Goal: Task Accomplishment & Management: Manage account settings

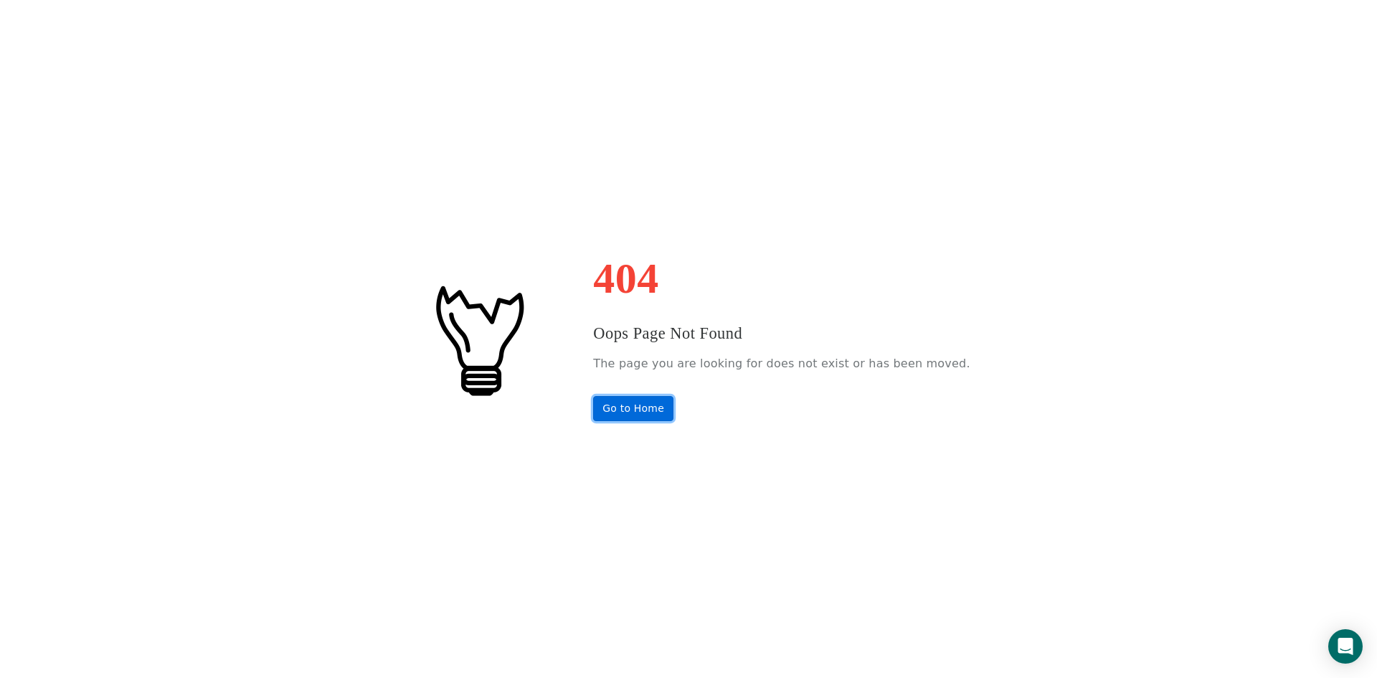
click at [639, 404] on link "Go to Home" at bounding box center [633, 408] width 80 height 25
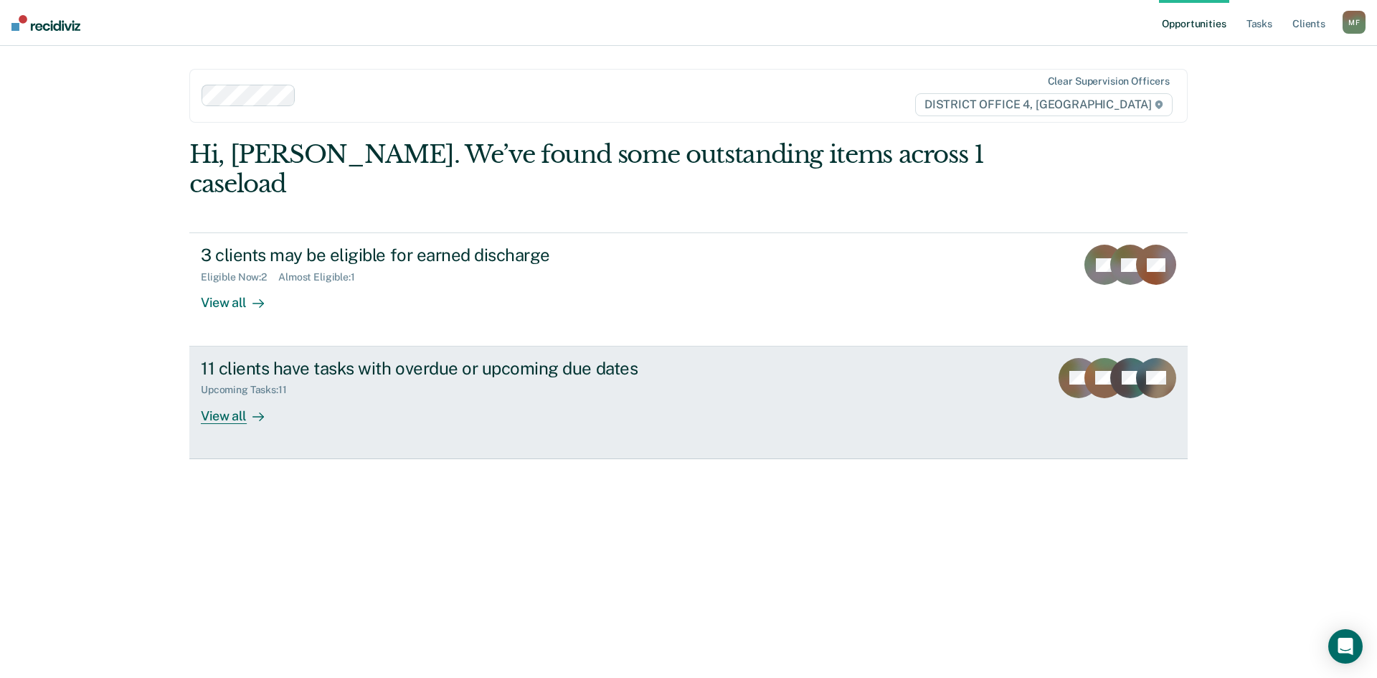
click at [435, 358] on div "11 clients have tasks with overdue or upcoming due dates" at bounding box center [453, 368] width 504 height 21
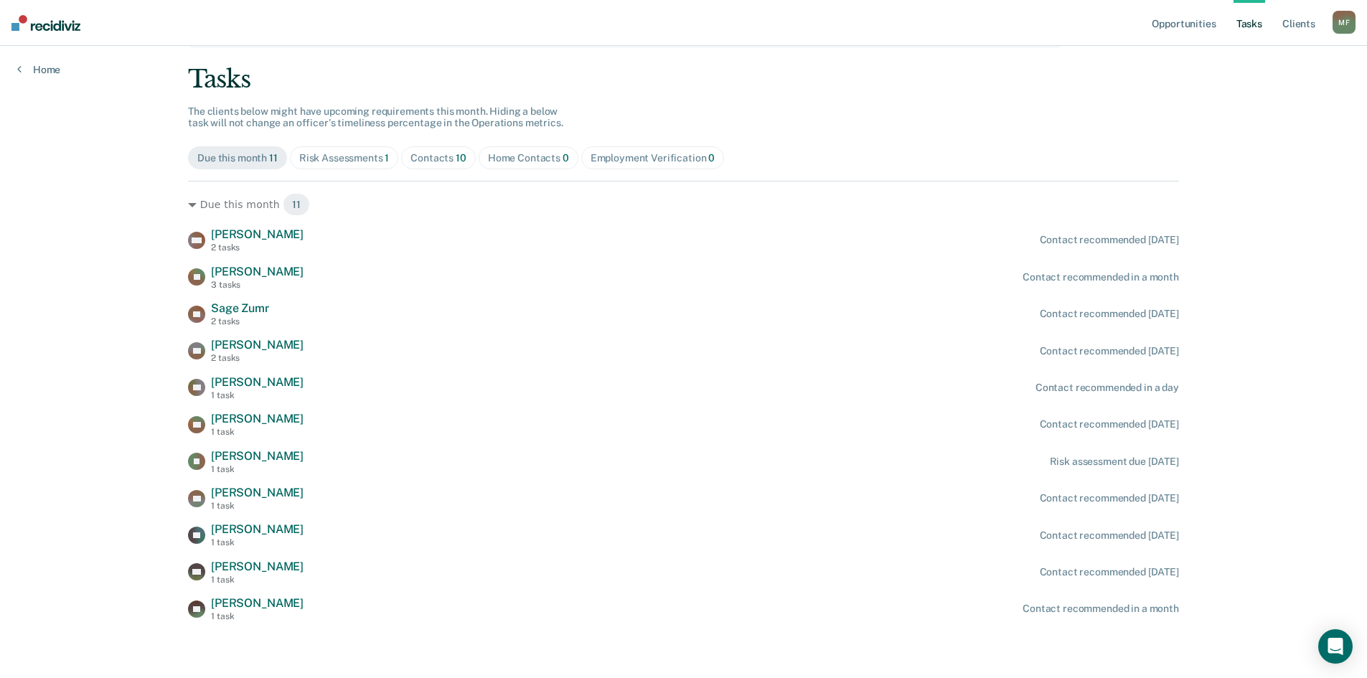
scroll to position [76, 0]
click at [346, 164] on span "Risk Assessments 1" at bounding box center [344, 157] width 109 height 23
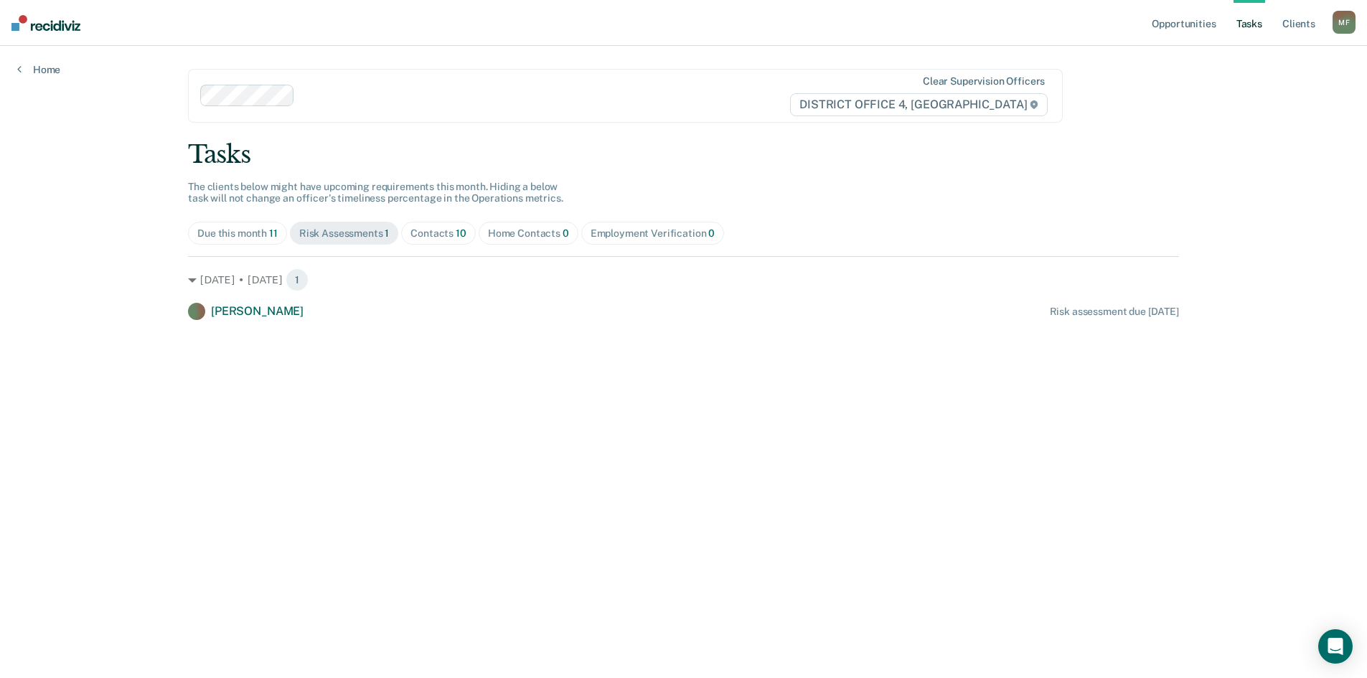
scroll to position [0, 0]
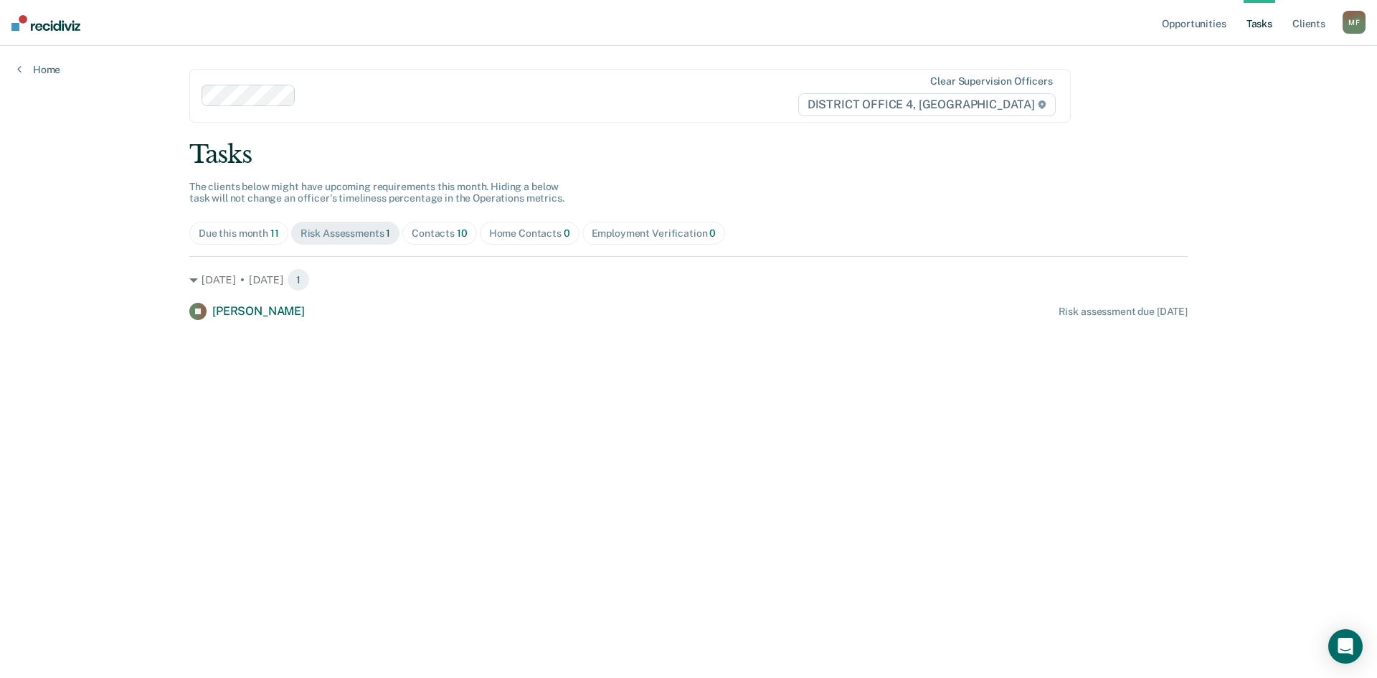
click at [239, 231] on div "Due this month 11" at bounding box center [239, 233] width 80 height 12
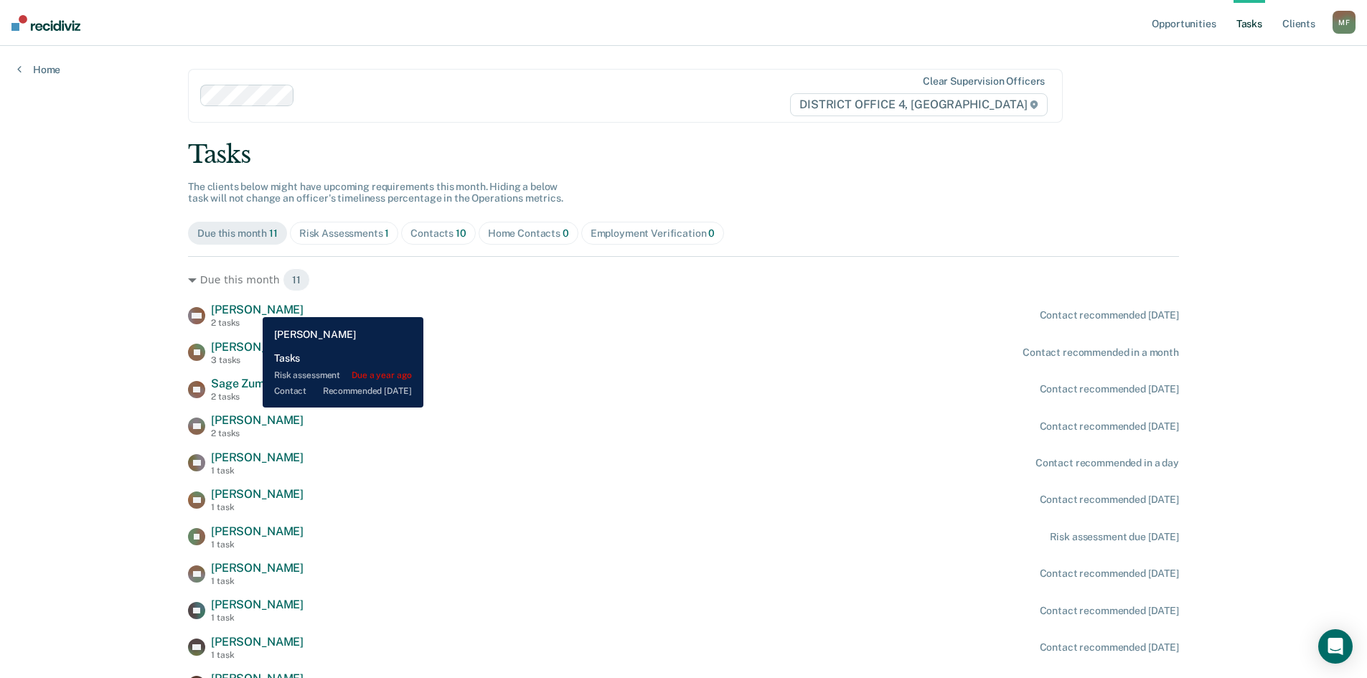
click at [252, 306] on span "William Nesom" at bounding box center [257, 310] width 93 height 14
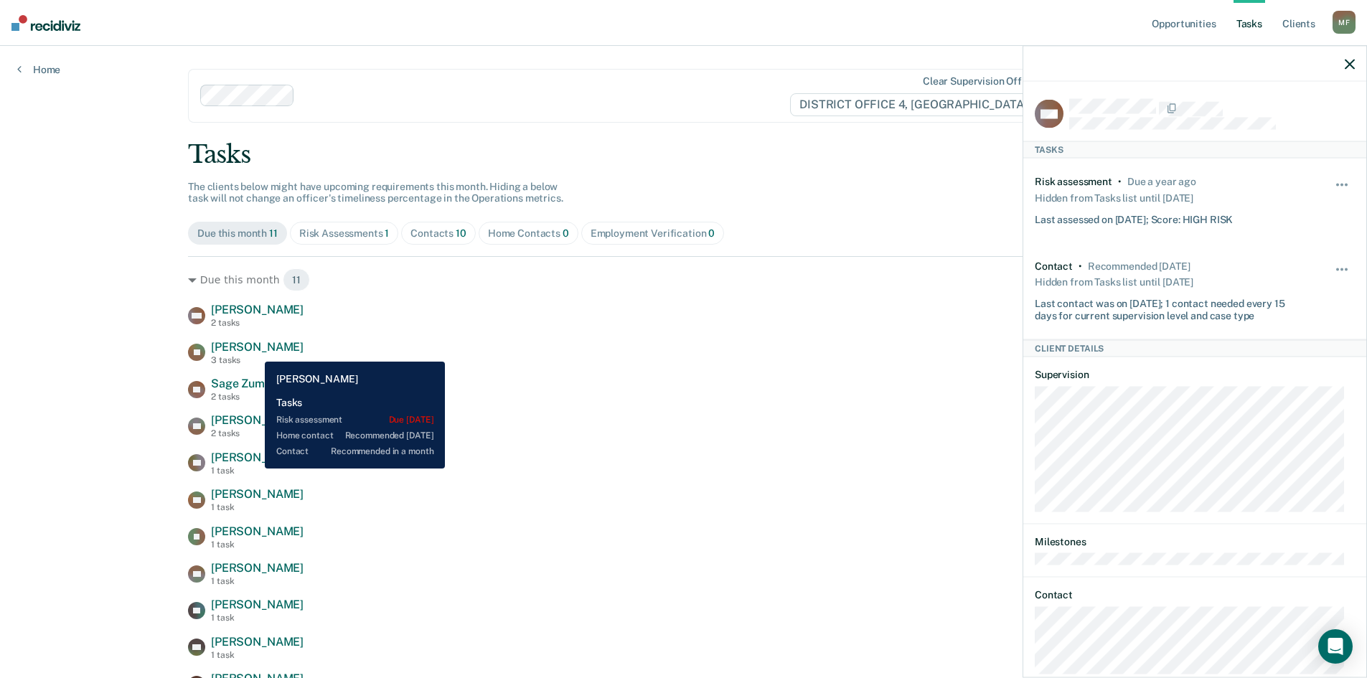
click at [254, 351] on span "Jacob Caple" at bounding box center [257, 347] width 93 height 14
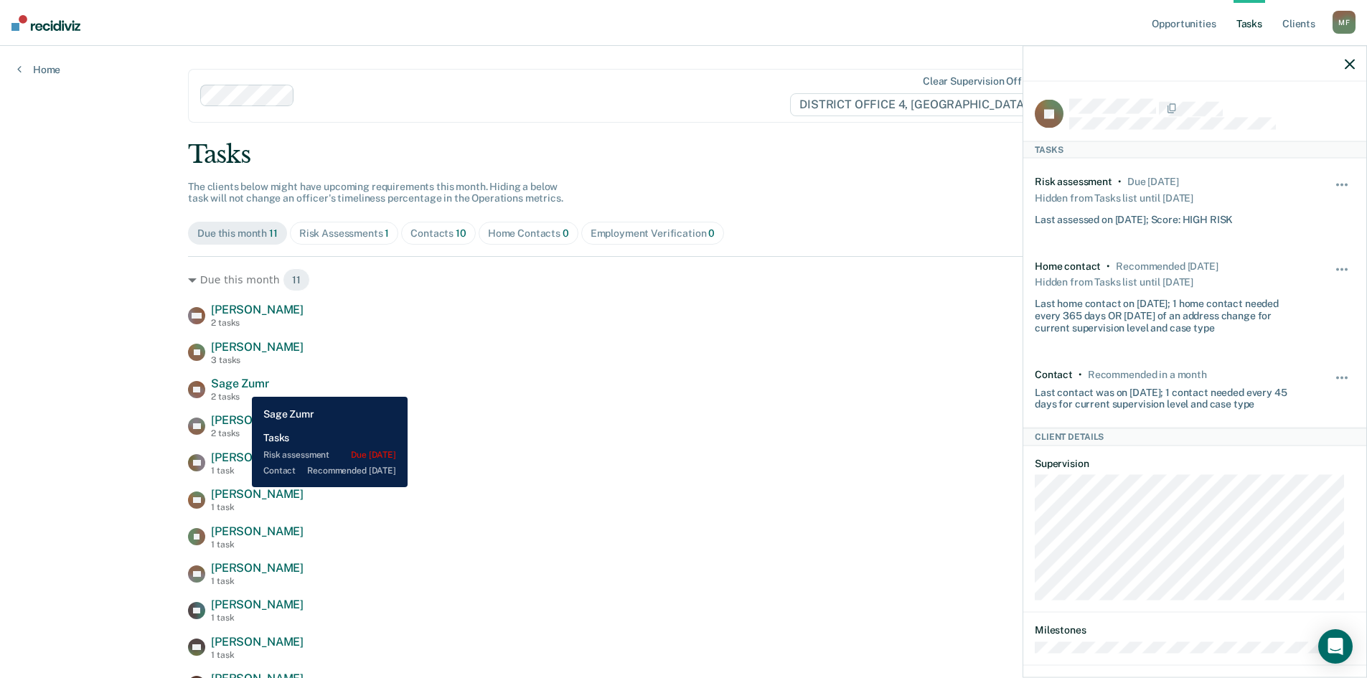
click at [241, 386] on span "Sage Zumr" at bounding box center [240, 384] width 58 height 14
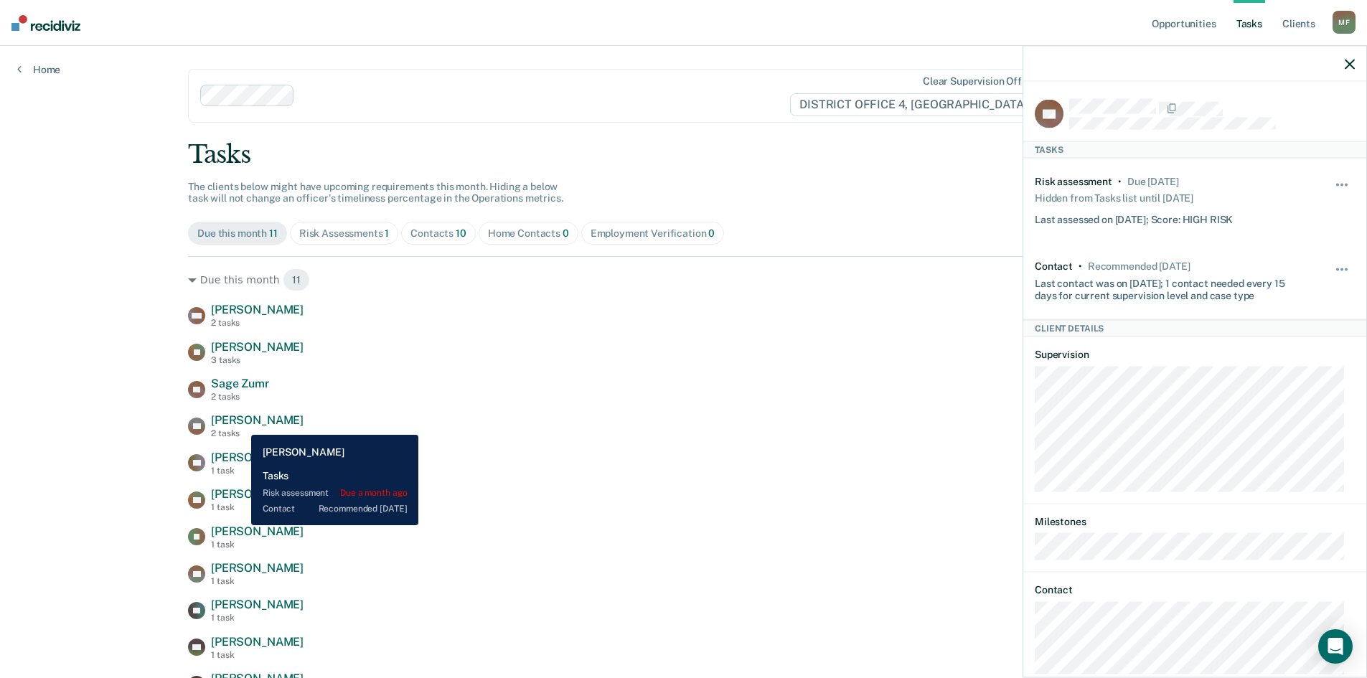
click at [240, 424] on span "Braxten Borglund" at bounding box center [257, 420] width 93 height 14
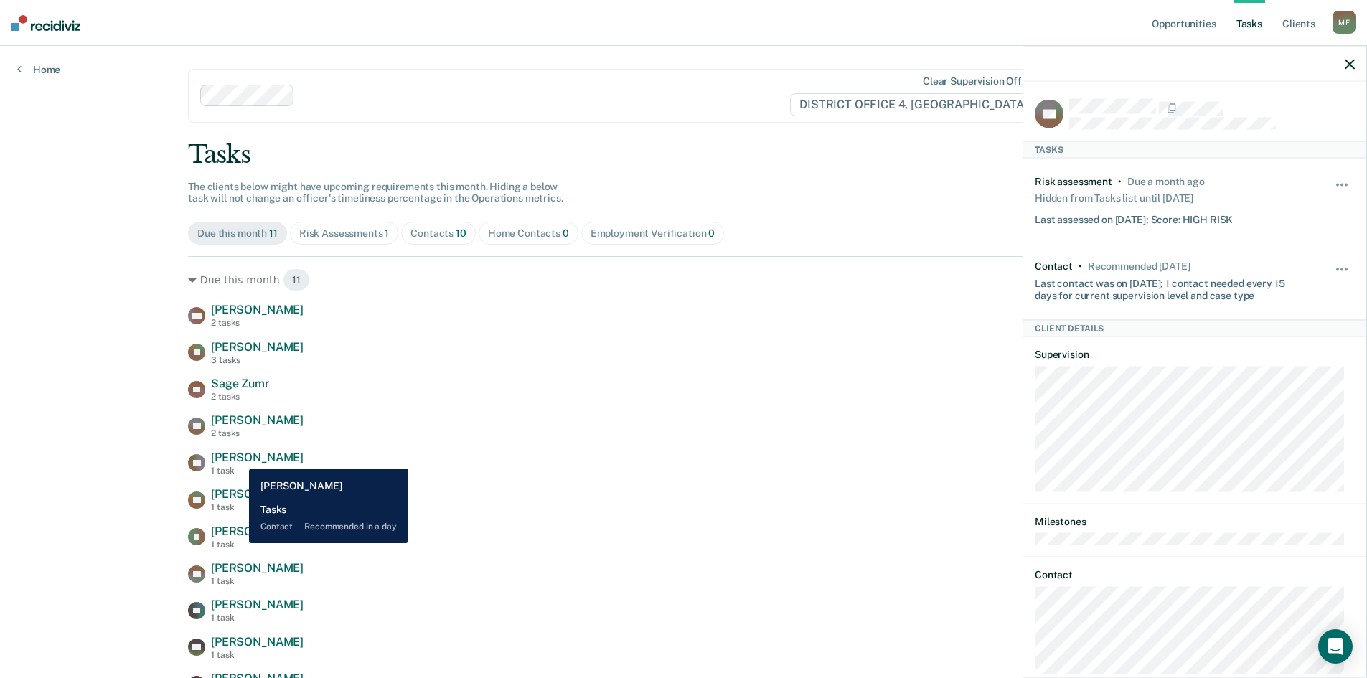
click at [238, 458] on span "Randall Biggs" at bounding box center [257, 458] width 93 height 14
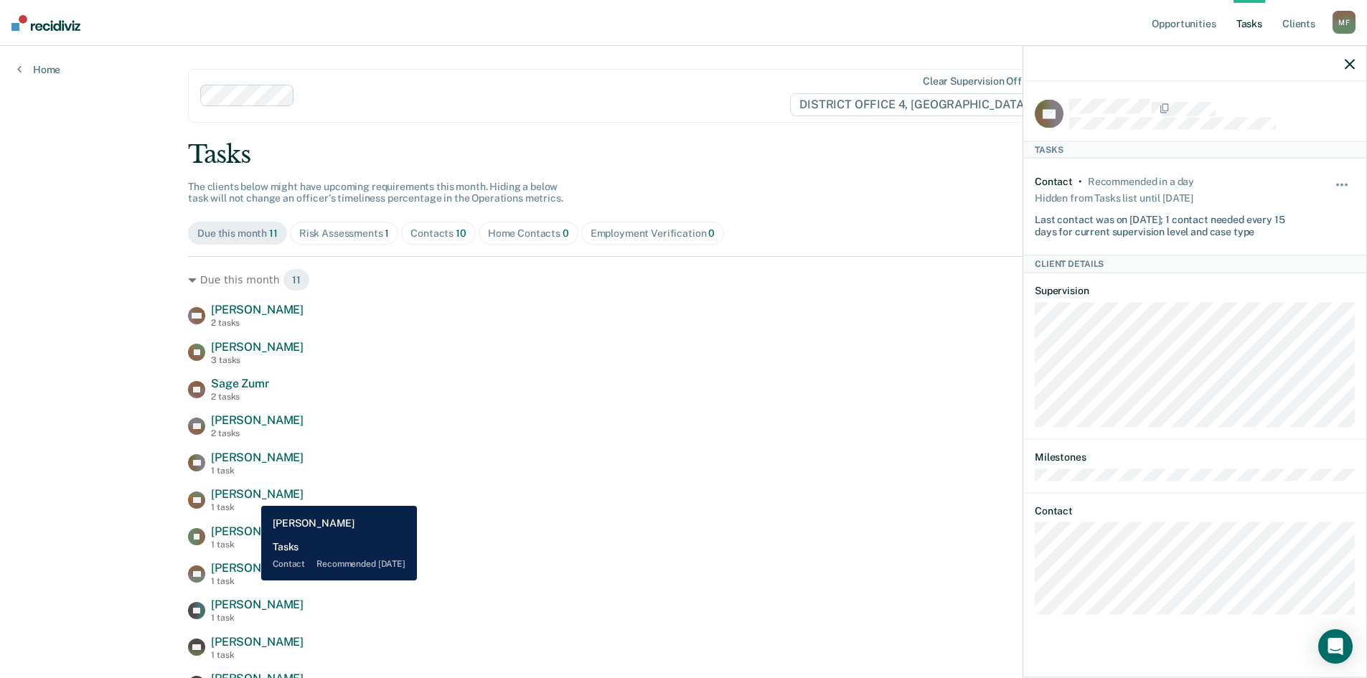
click at [250, 495] on span "Brendon Severns" at bounding box center [257, 494] width 93 height 14
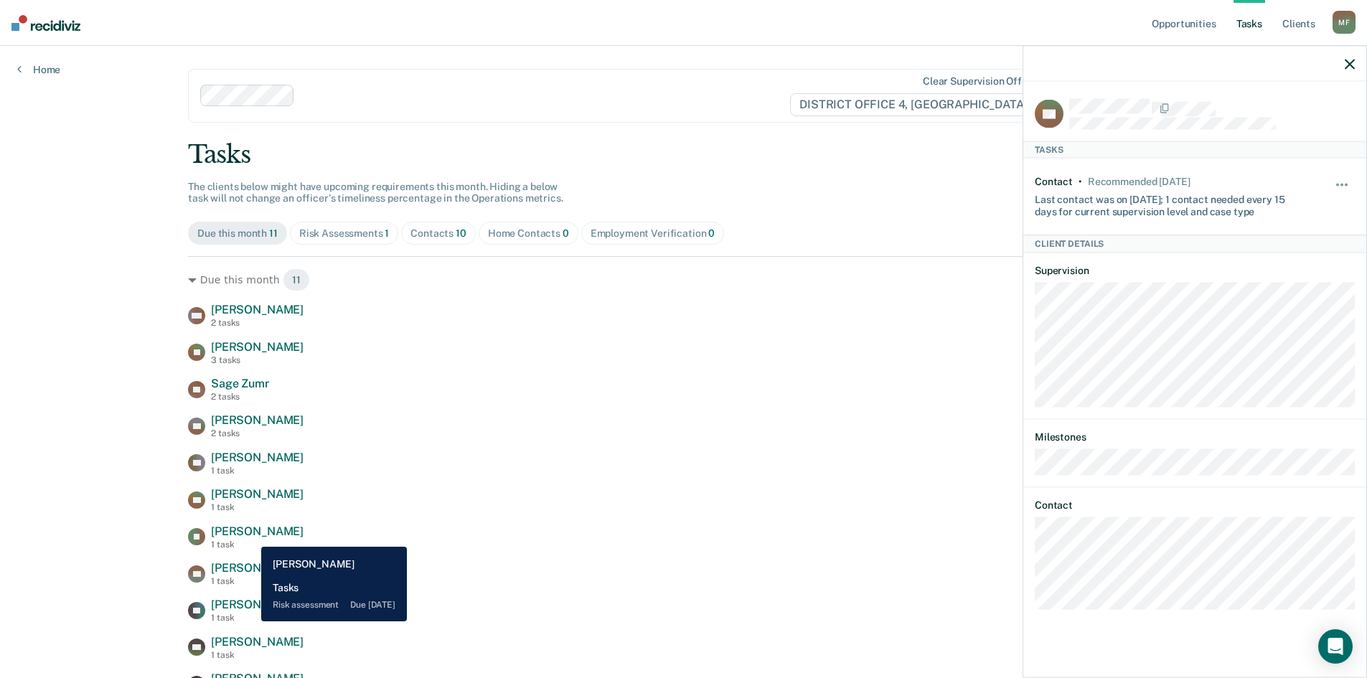
click at [250, 536] on span "Ian Glass" at bounding box center [257, 531] width 93 height 14
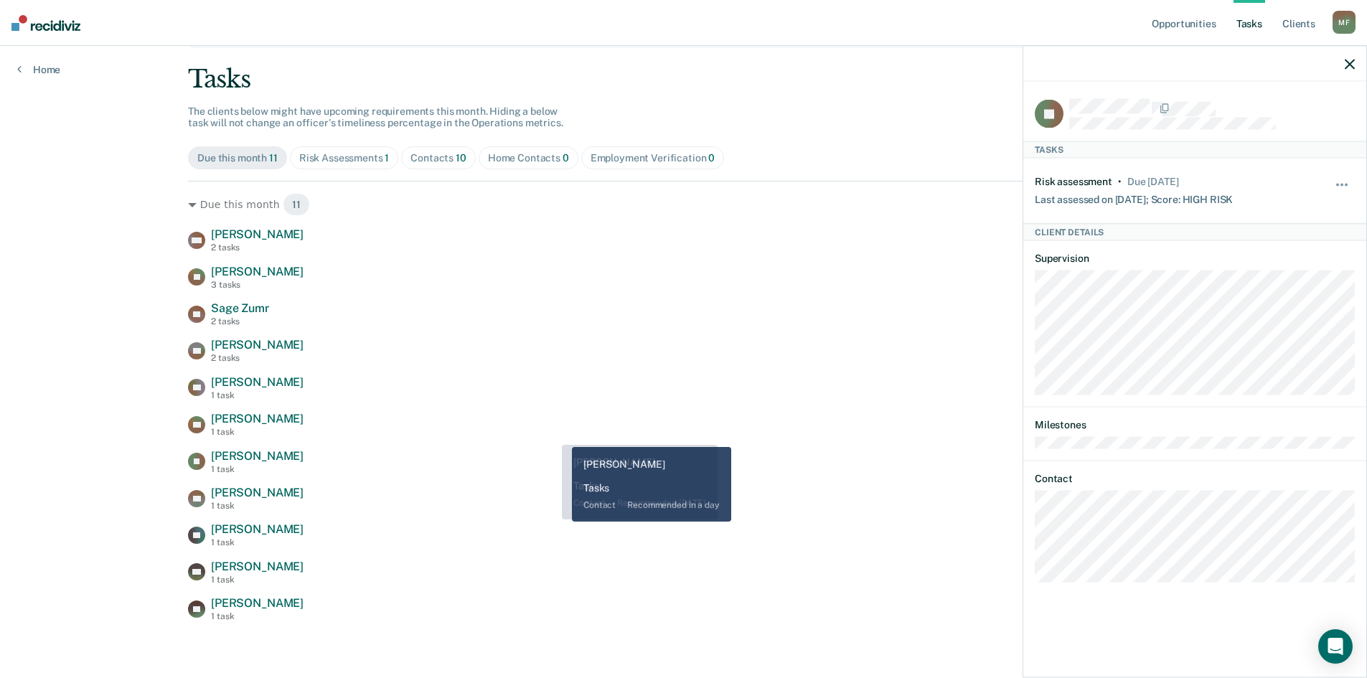
scroll to position [76, 0]
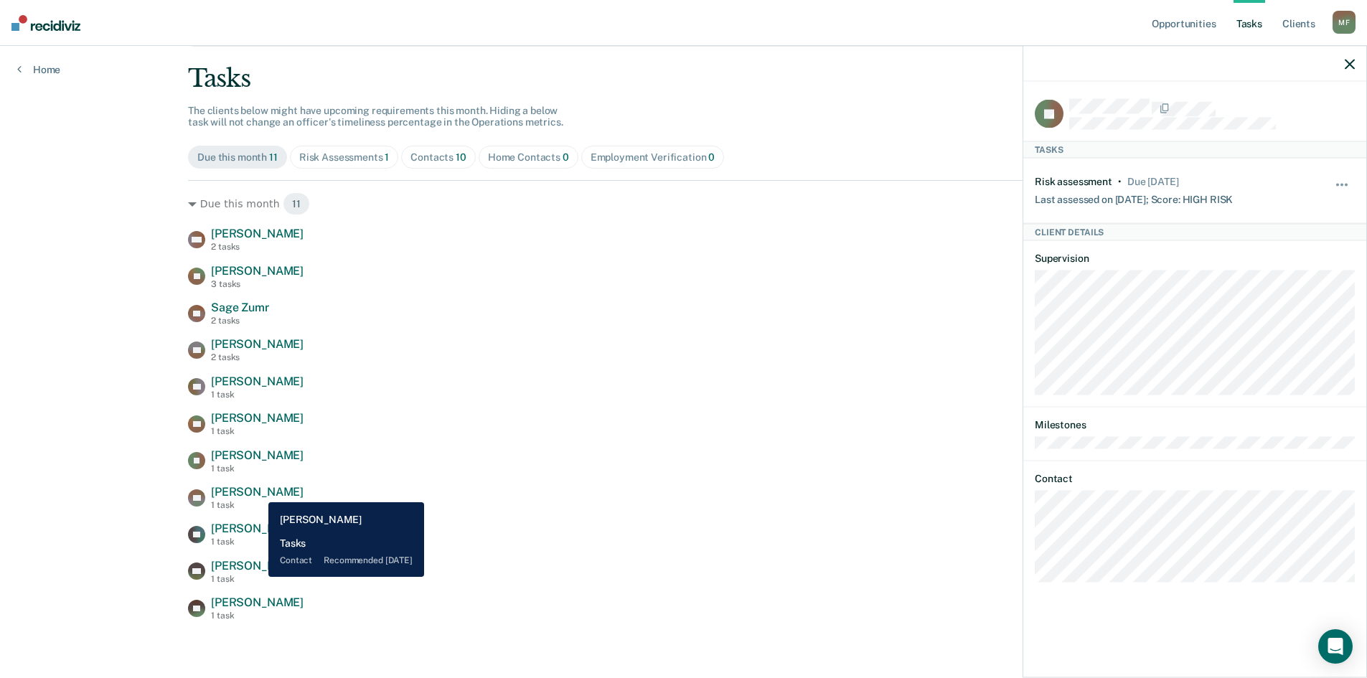
click at [264, 486] on span "Shawn Schmidt" at bounding box center [257, 492] width 93 height 14
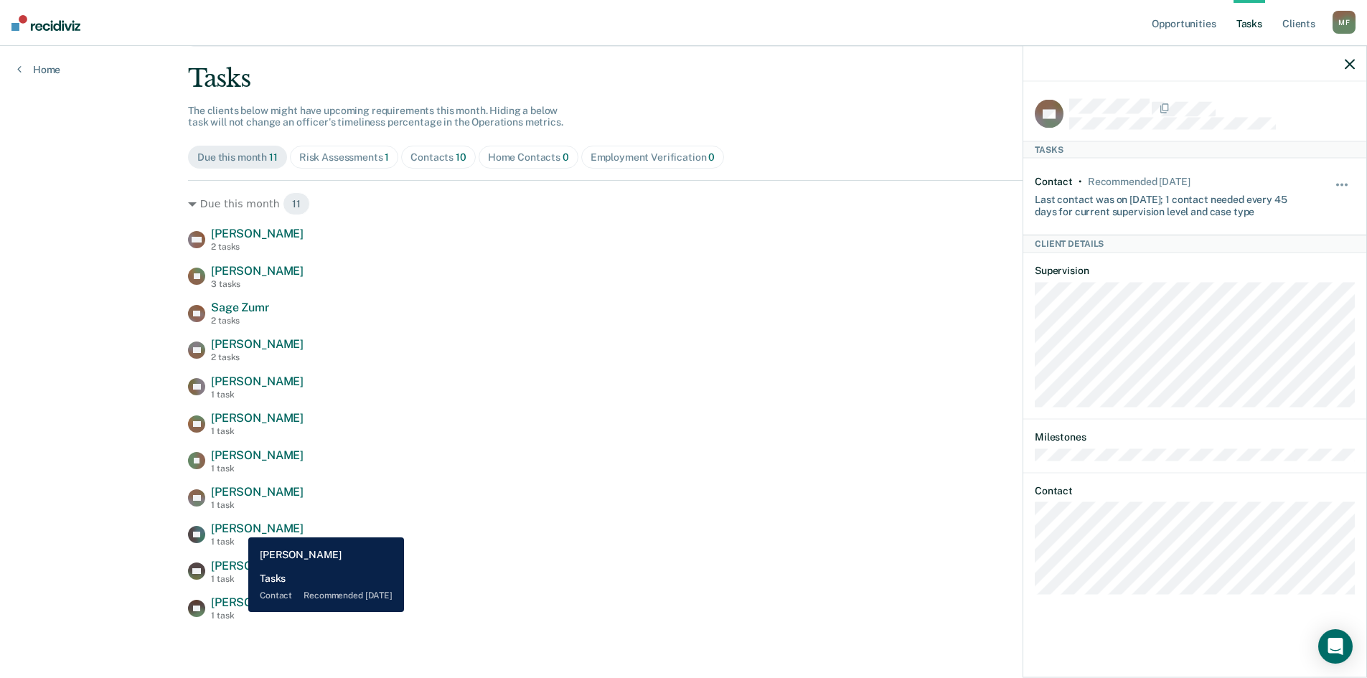
click at [237, 527] on span "Rudy Ford" at bounding box center [257, 529] width 93 height 14
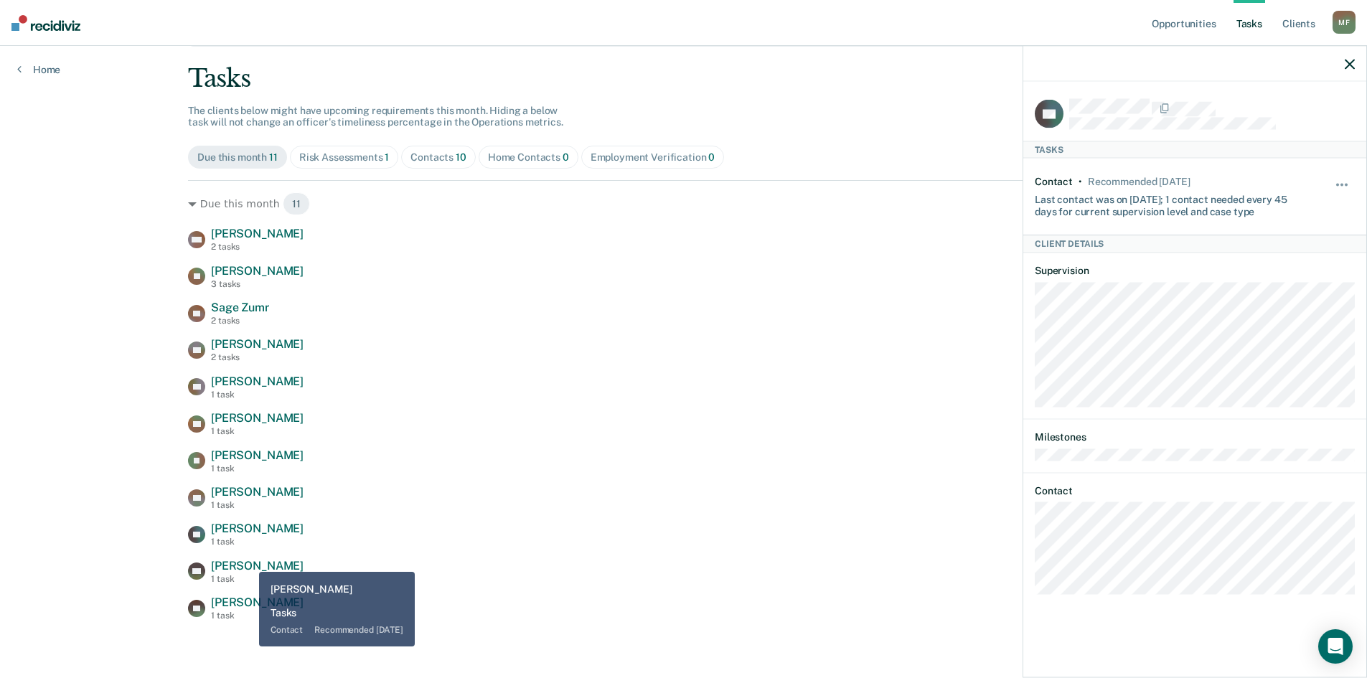
click at [248, 561] on span "Kirk Hill" at bounding box center [257, 566] width 93 height 14
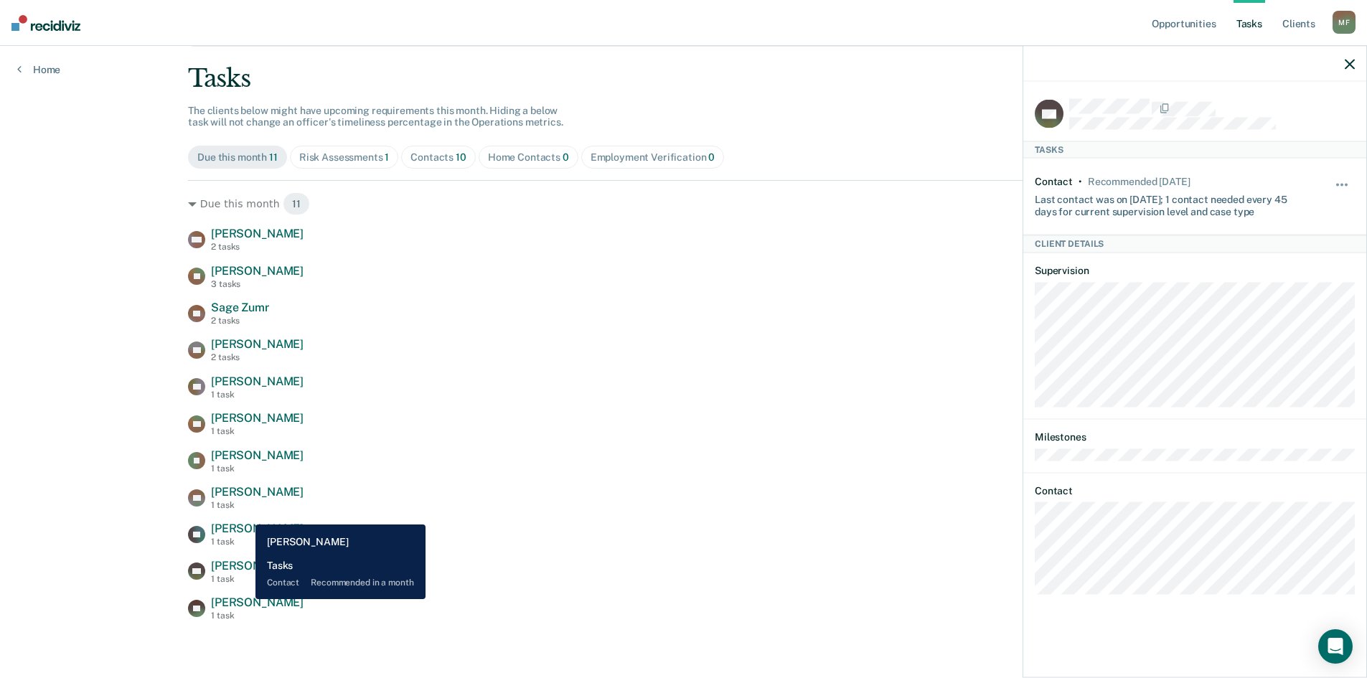
click at [245, 599] on span "Emma Bradley" at bounding box center [257, 602] width 93 height 14
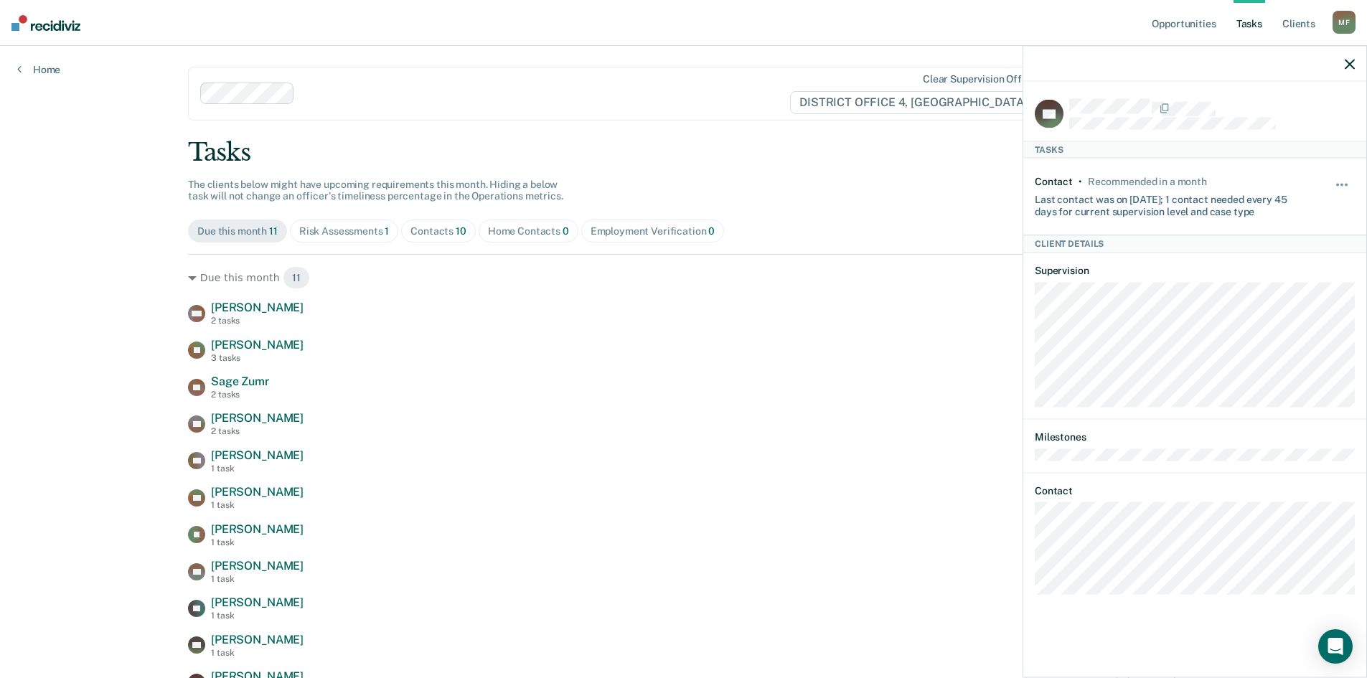
scroll to position [0, 0]
click at [70, 321] on div "Opportunities Tasks Client s Moran, Felipe M F Profile How it works Log Out Hom…" at bounding box center [683, 377] width 1367 height 754
click at [1350, 67] on icon "button" at bounding box center [1349, 64] width 10 height 10
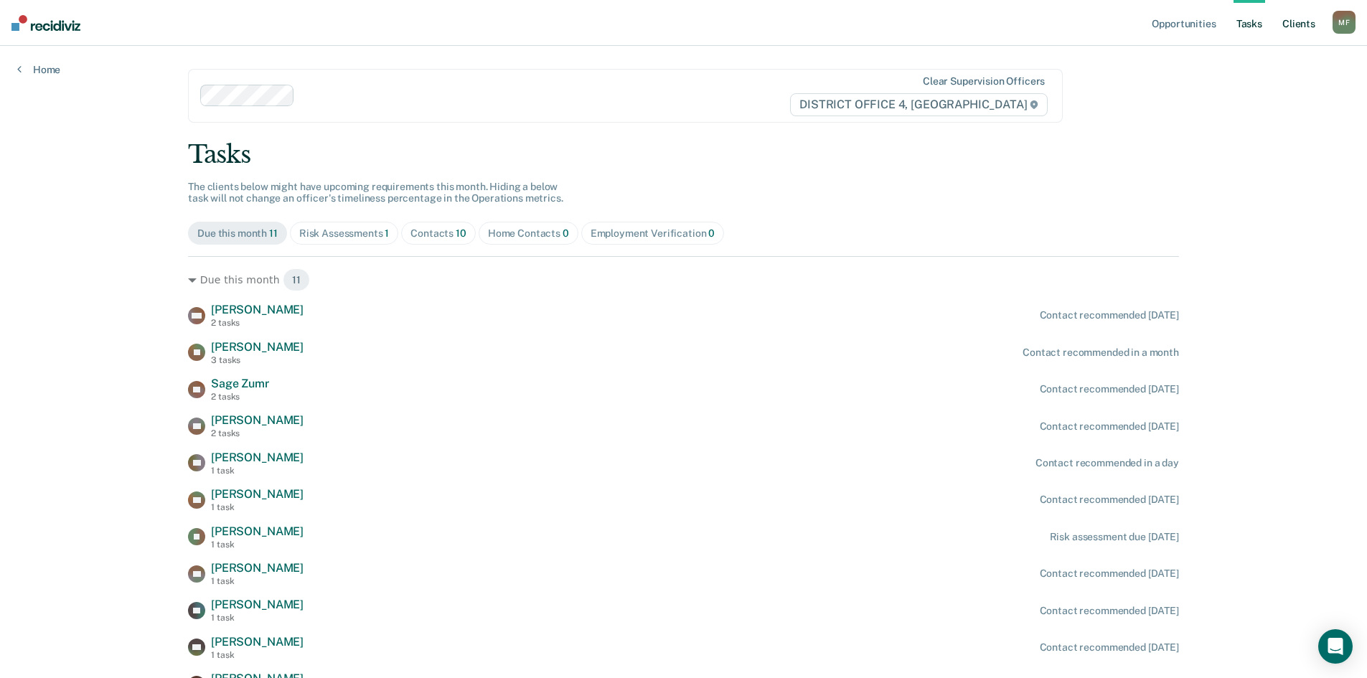
click at [1296, 22] on link "Client s" at bounding box center [1298, 23] width 39 height 46
